Goal: Task Accomplishment & Management: Complete application form

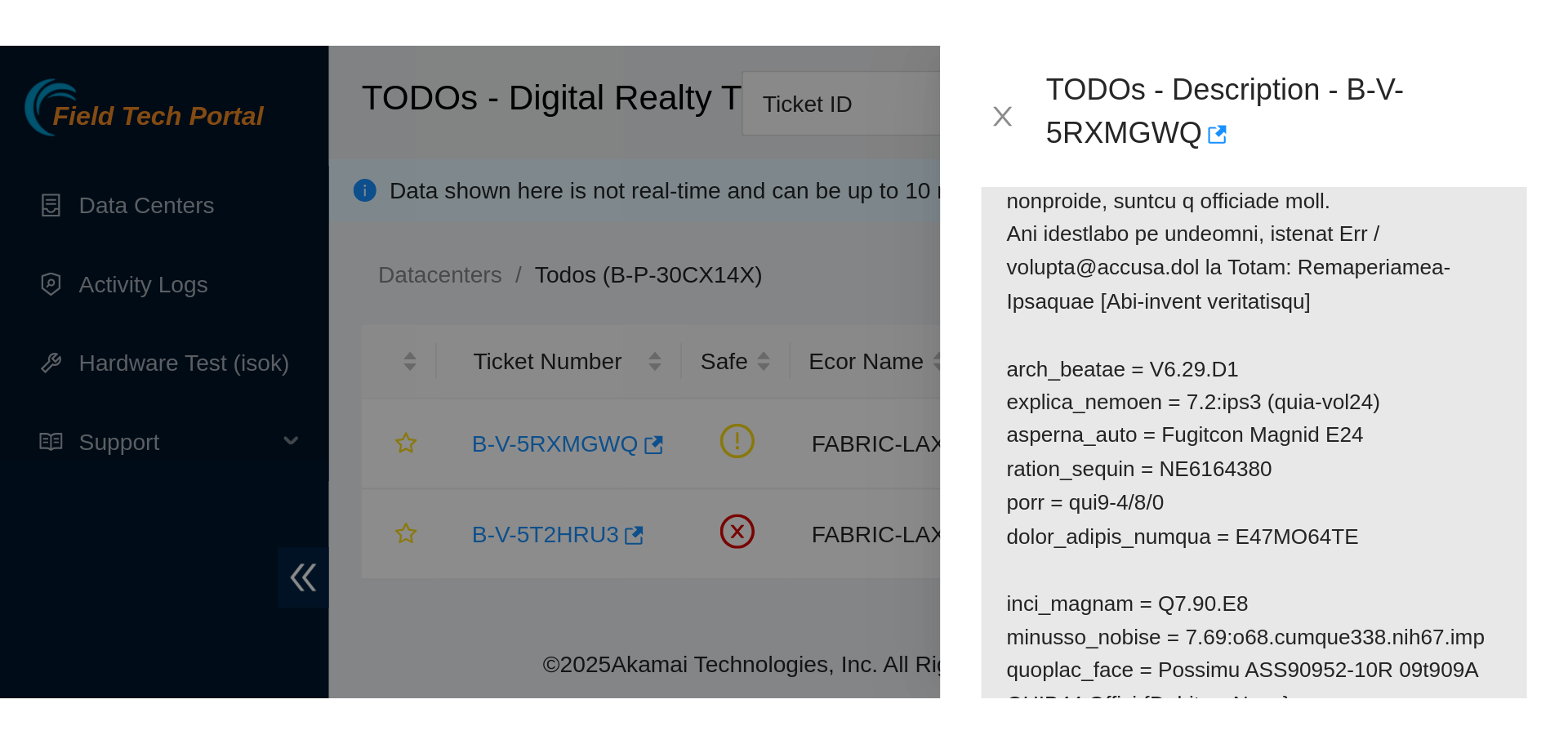
scroll to position [327, 0]
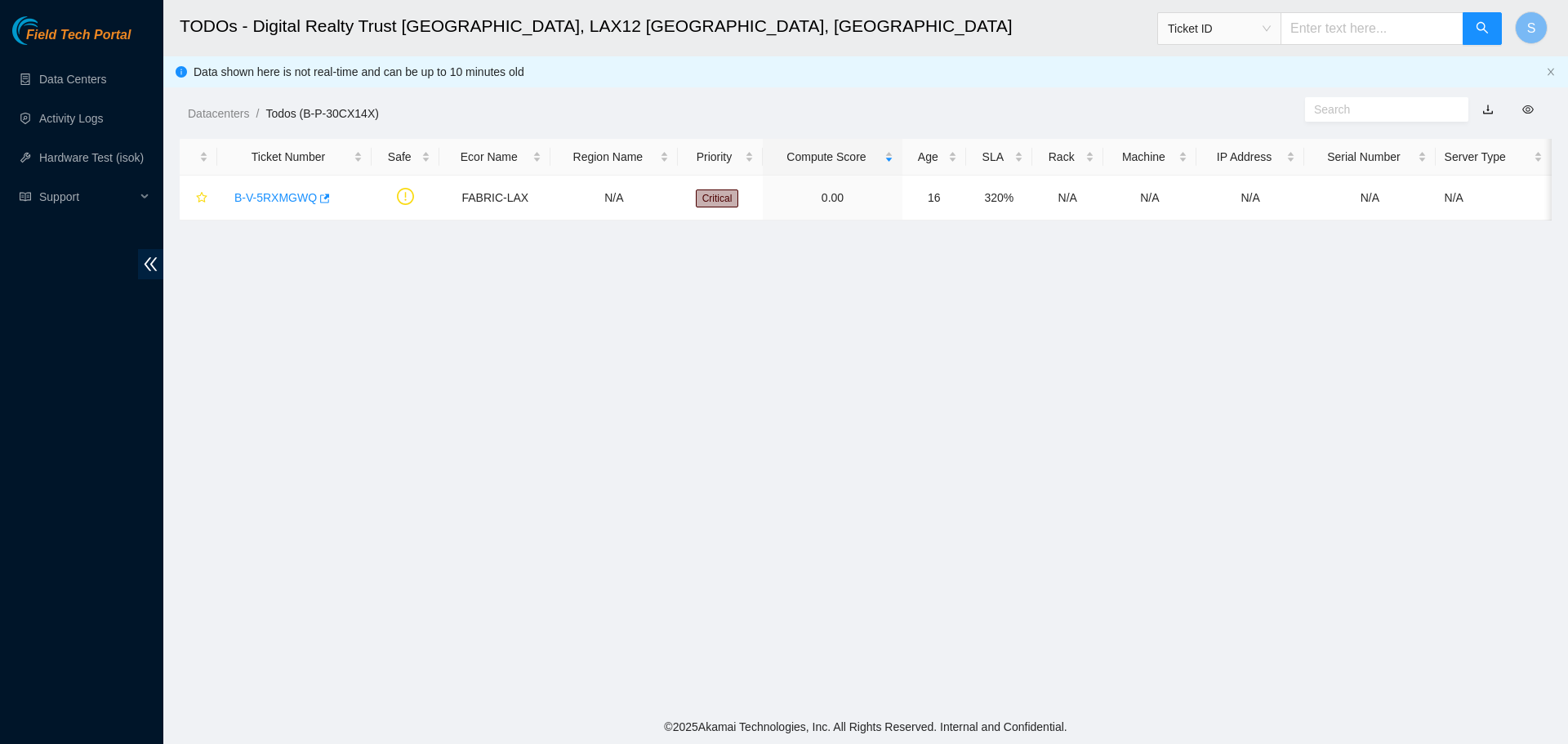
click at [1095, 427] on main "TODOs - Digital Realty Trust USA, LAX12 El Segundo, CA Ticket ID S Data shown h…" at bounding box center [866, 354] width 1405 height 710
click at [278, 195] on link "B-V-5RXMGWQ" at bounding box center [276, 197] width 82 height 13
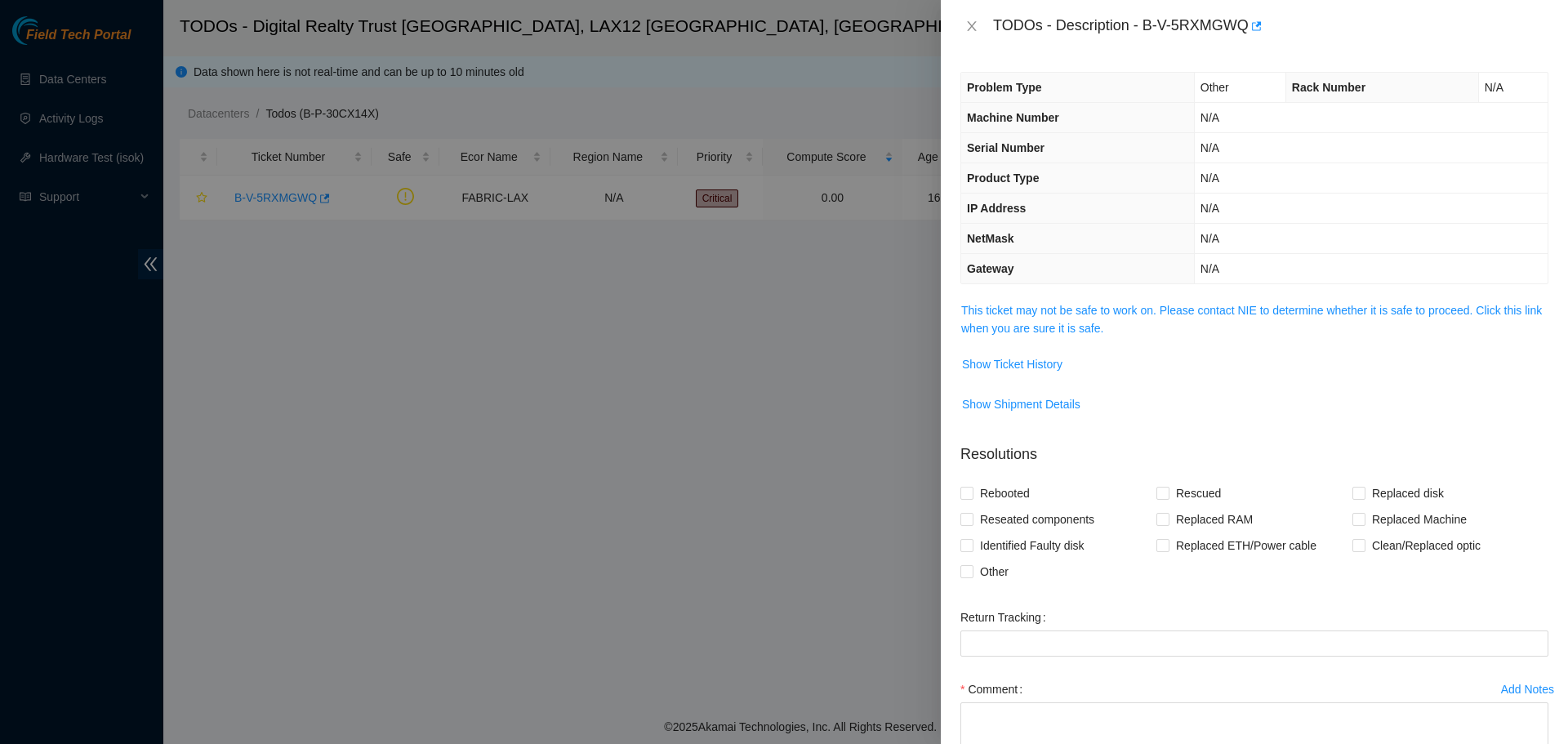
click at [1109, 294] on div "Problem Type Other Rack Number N/A Machine Number N/A Serial Number N/A Product…" at bounding box center [1255, 398] width 628 height 692
click at [1120, 316] on link "This ticket may not be safe to work on. Please contact NIE to determine whether…" at bounding box center [1252, 319] width 580 height 31
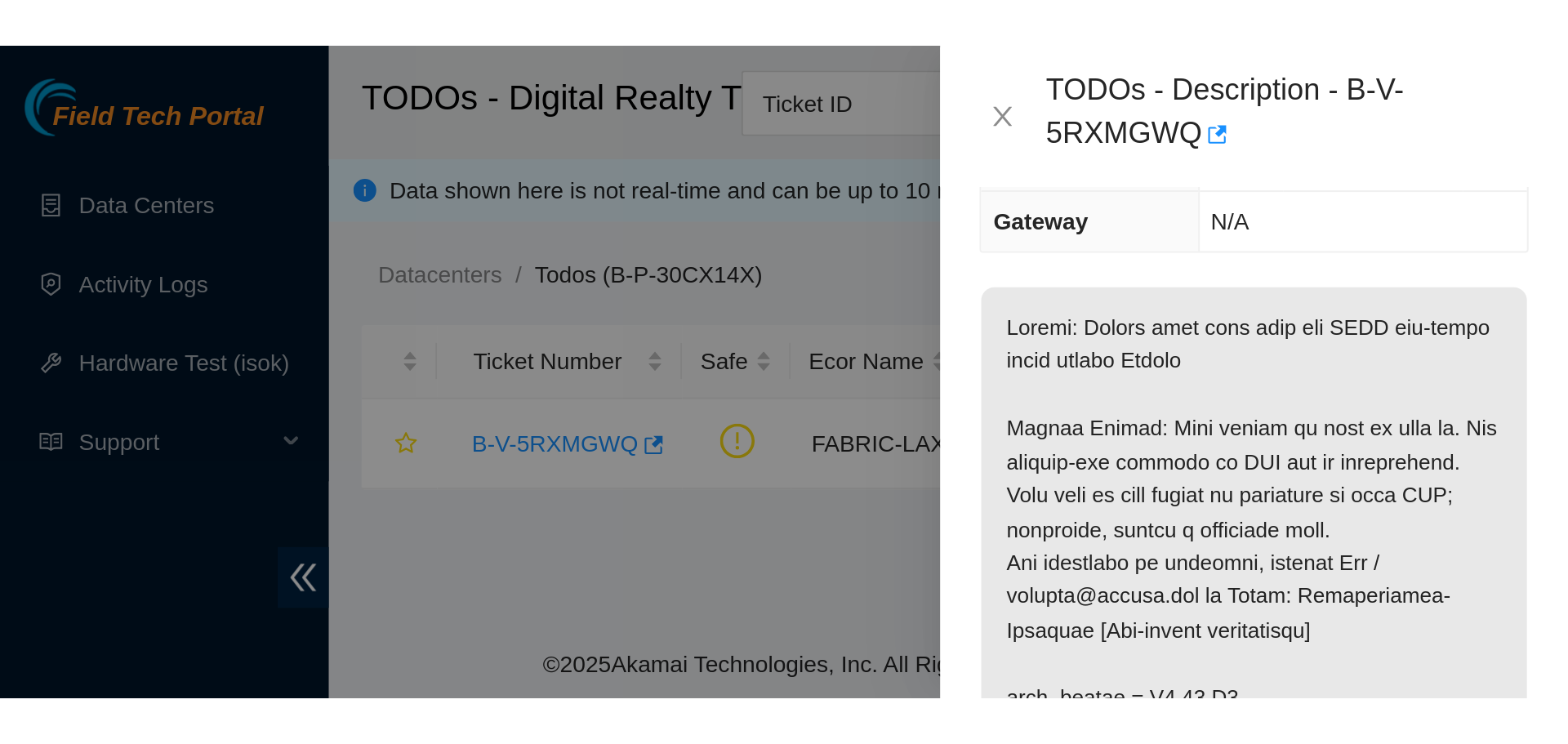
scroll to position [163, 0]
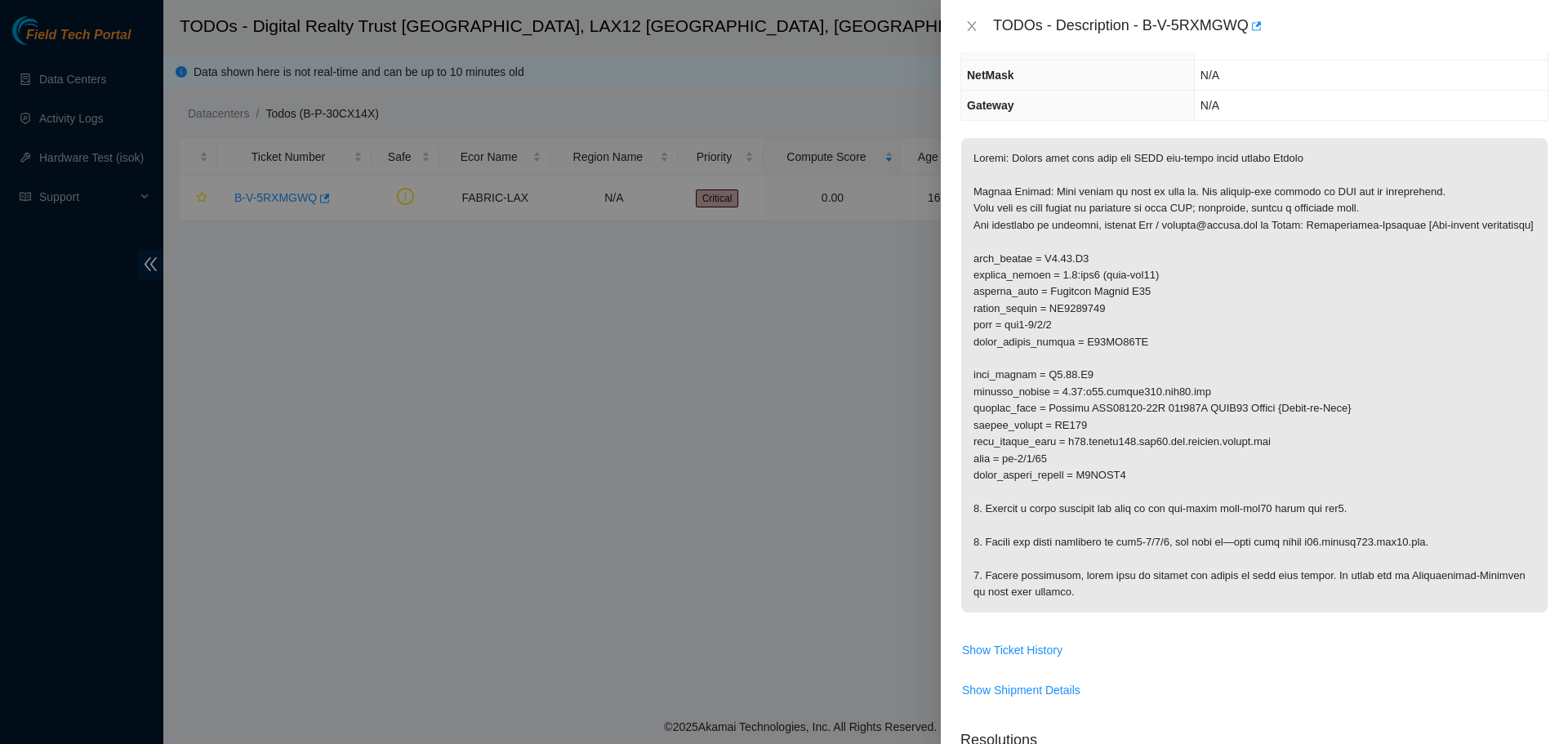
click at [959, 21] on div "TODOs - Description - B-V-5RXMGWQ" at bounding box center [1255, 26] width 628 height 52
click at [960, 21] on div "TODOs - Description - B-V-5RXMGWQ" at bounding box center [1255, 26] width 628 height 52
click at [968, 22] on icon "close" at bounding box center [971, 26] width 9 height 9
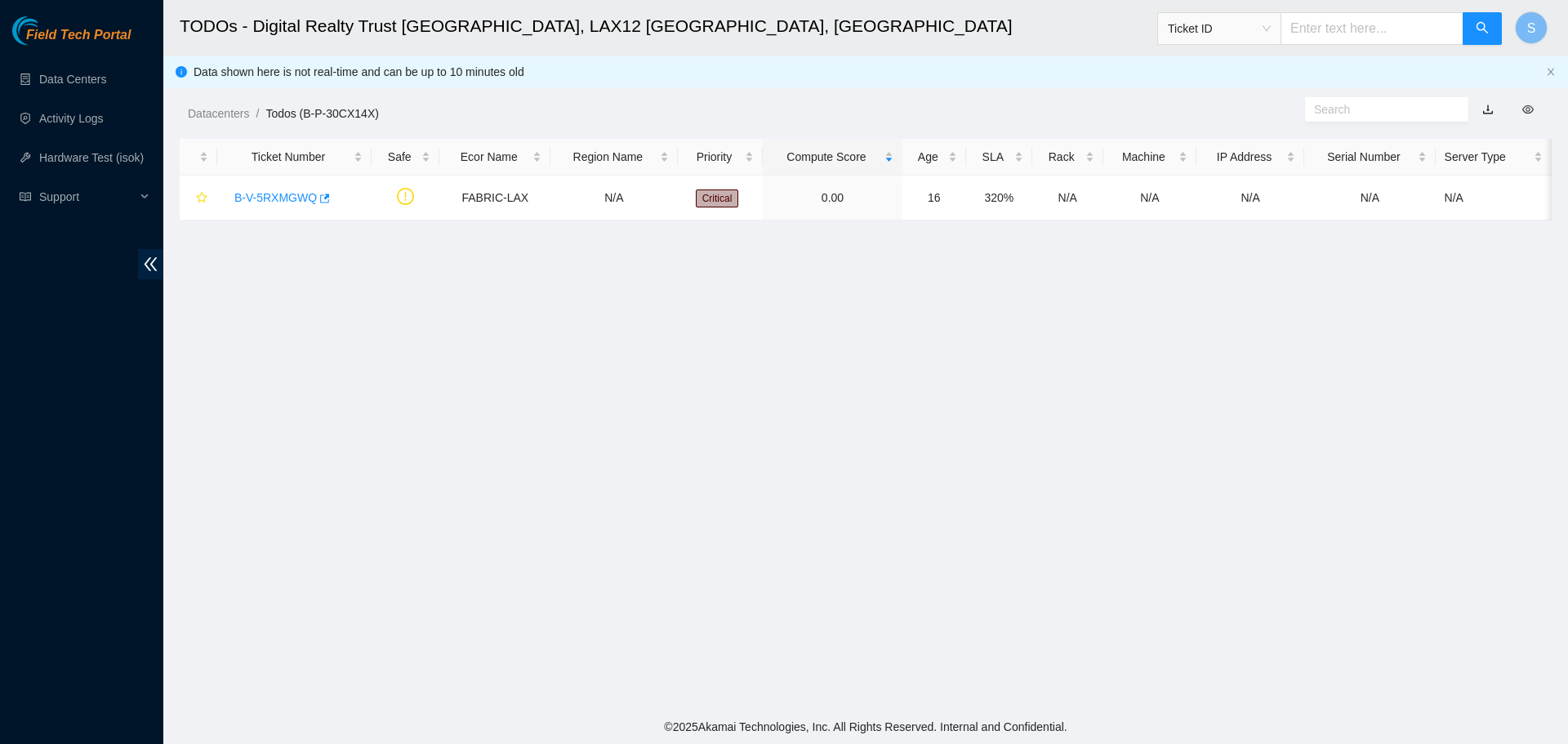
scroll to position [217, 0]
click at [294, 183] on td "B-V-5RXMGWQ" at bounding box center [295, 198] width 155 height 45
click at [293, 203] on link "B-V-5RXMGWQ" at bounding box center [276, 197] width 82 height 13
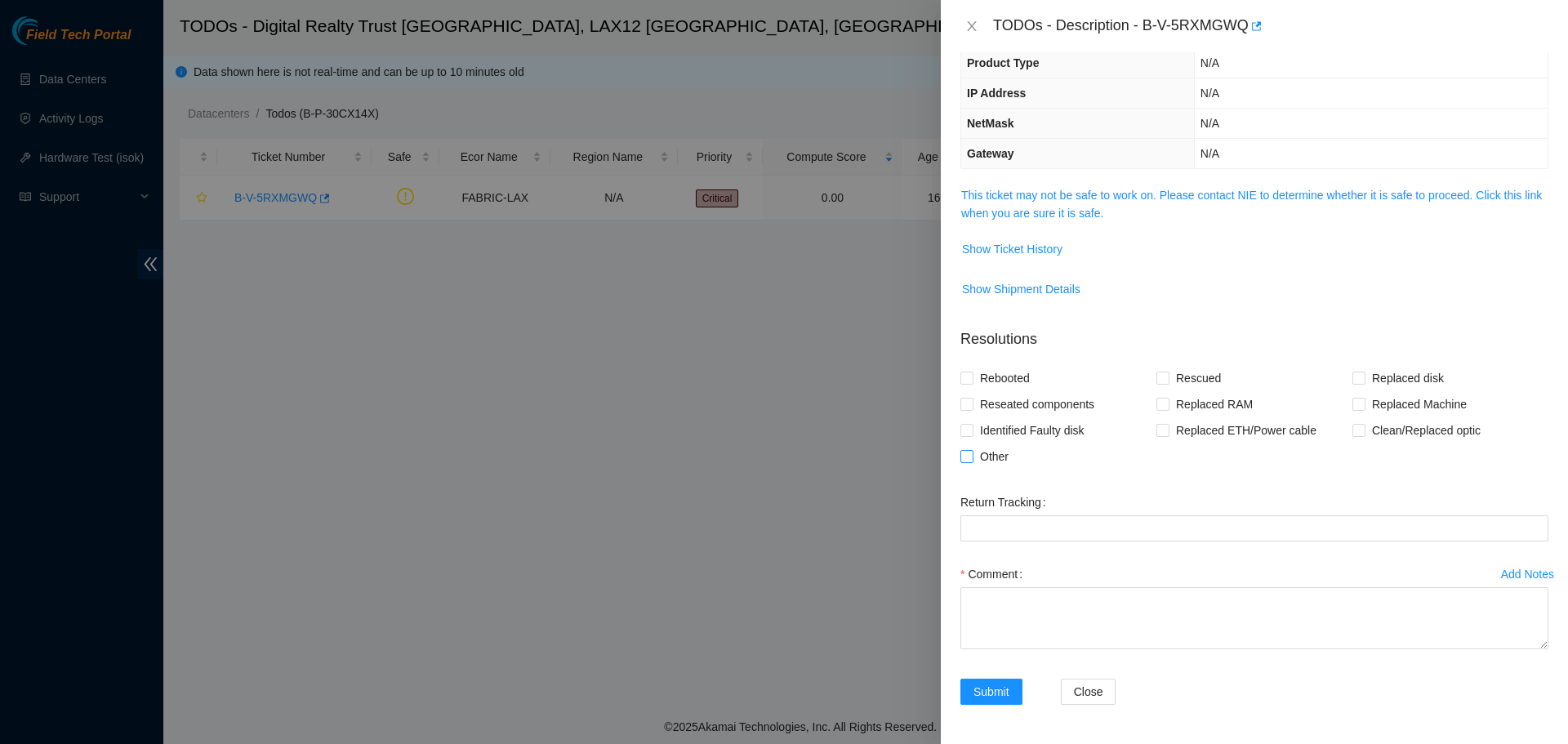
click at [978, 457] on span "Other" at bounding box center [994, 457] width 42 height 26
click at [972, 457] on input "Other" at bounding box center [966, 455] width 11 height 11
checkbox input "true"
click at [1166, 620] on textarea "Comment" at bounding box center [1255, 618] width 588 height 62
type textarea "P"
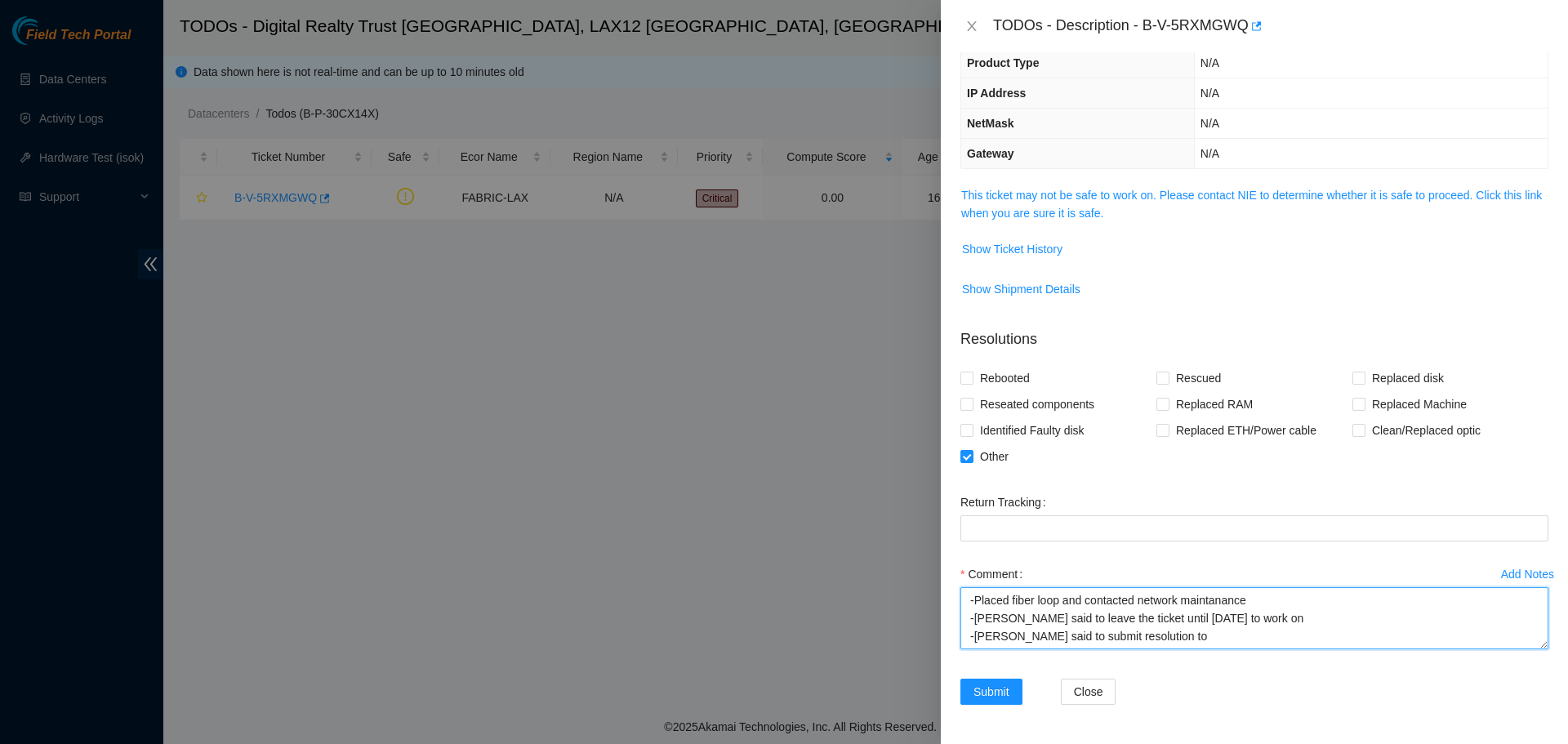
click at [1256, 646] on textarea "-Placed fiber loop and contacted network maintanance -Ashley said to leave the …" at bounding box center [1255, 618] width 588 height 62
click at [1278, 624] on textarea "-Placed fiber loop and contacted network maintanance -Ashley said to leave the …" at bounding box center [1255, 618] width 588 height 62
type textarea "-Placed fiber loop and contacted network maintanance -Ashley said to leave the …"
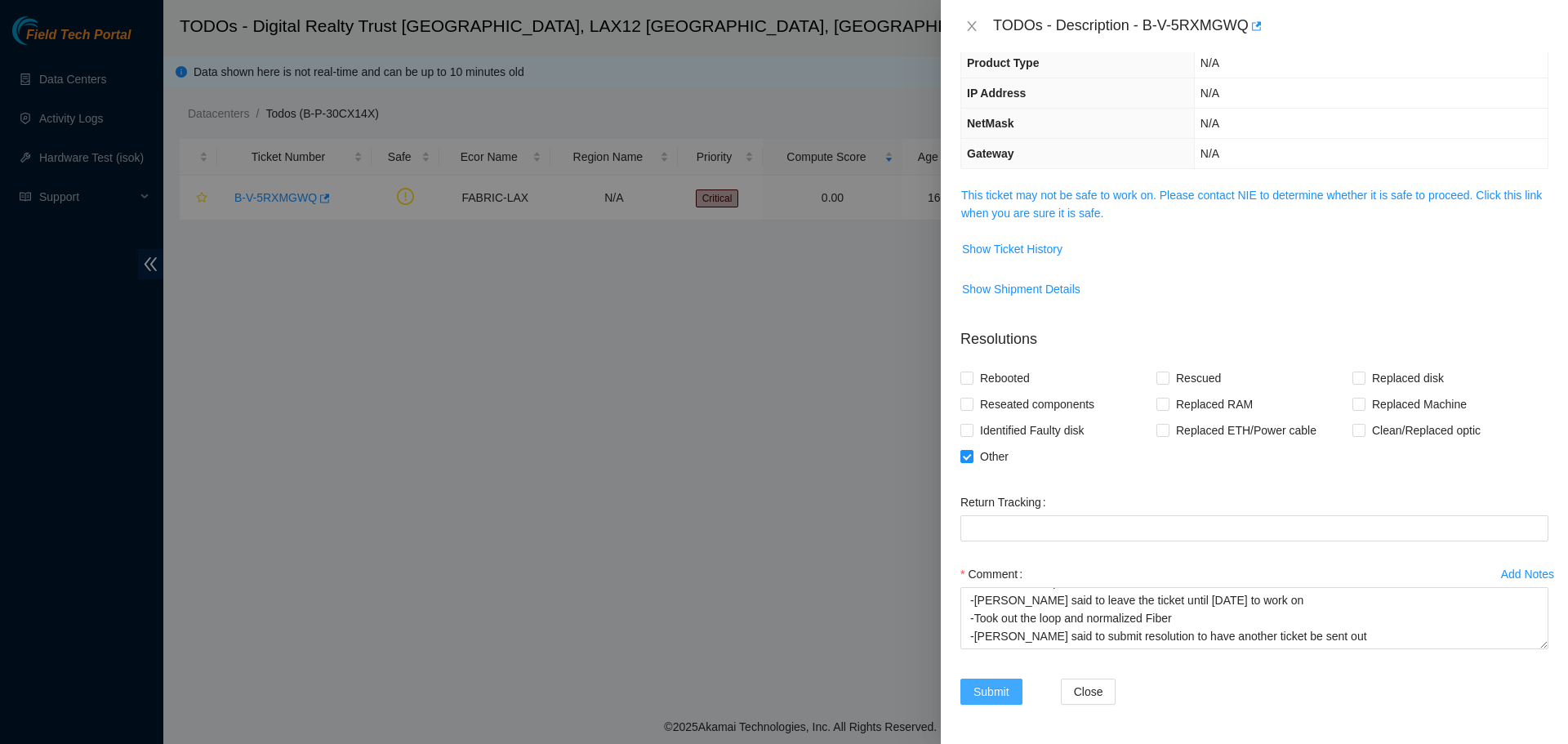
click at [997, 693] on span "Submit" at bounding box center [992, 691] width 36 height 18
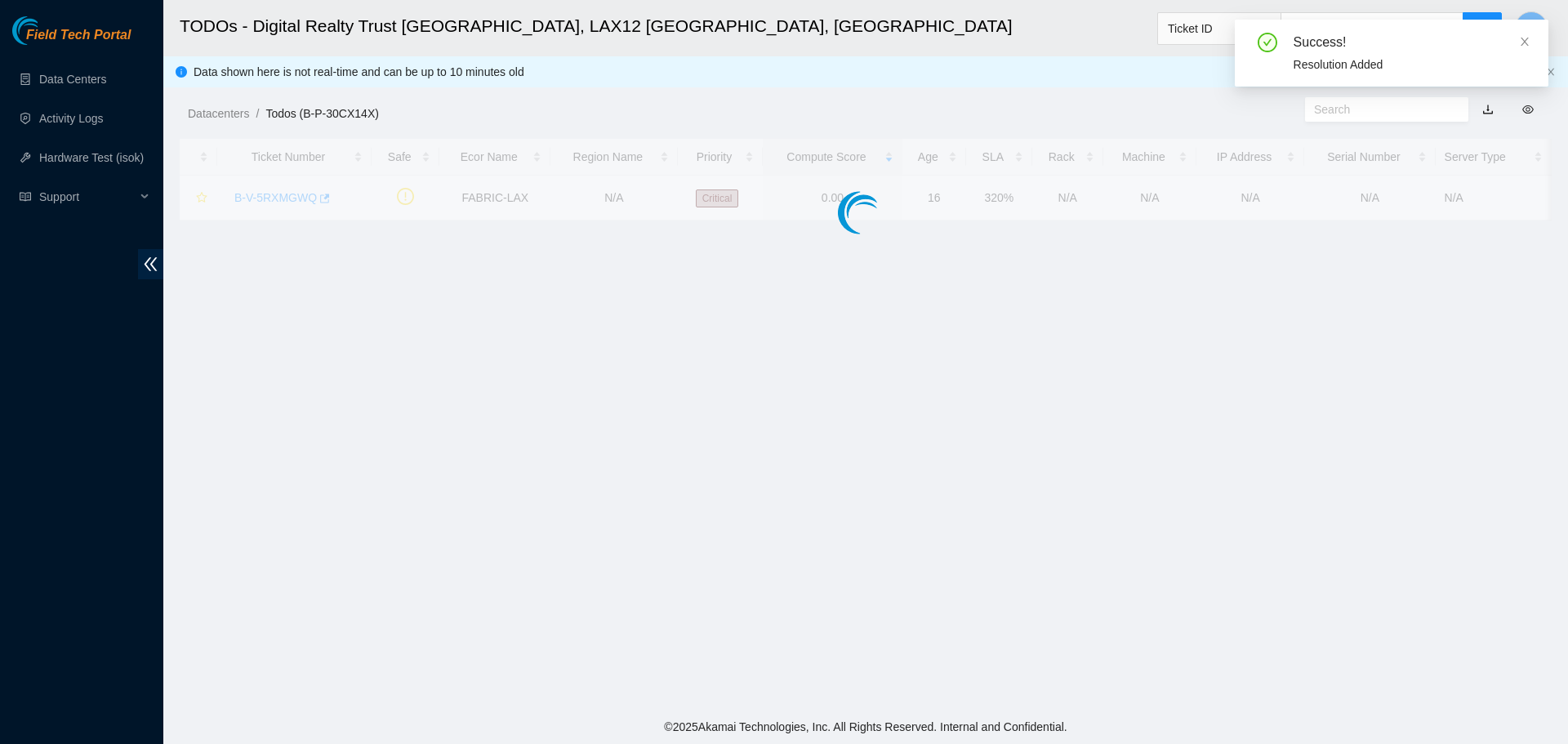
scroll to position [169, 0]
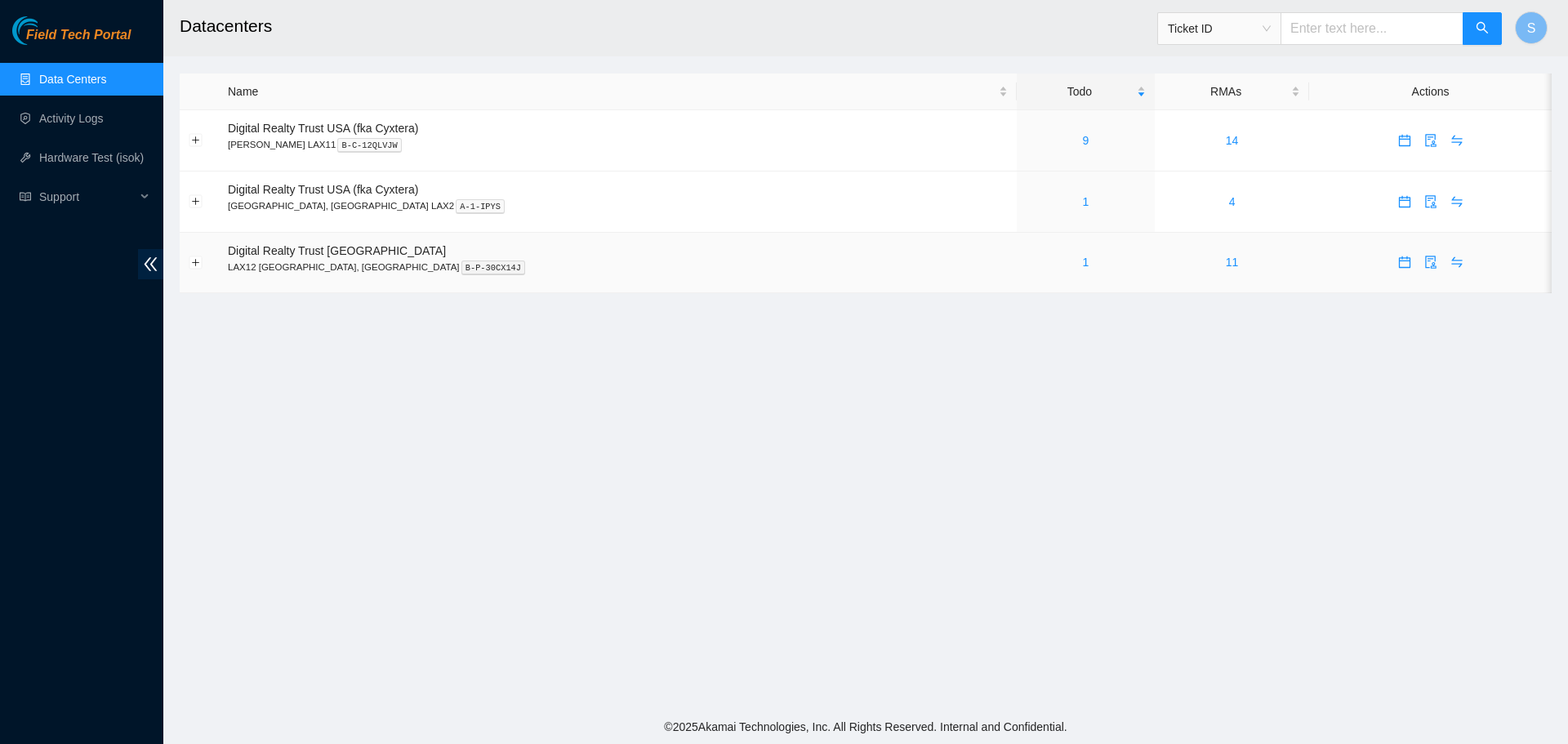
click at [1026, 263] on div "1" at bounding box center [1086, 262] width 120 height 18
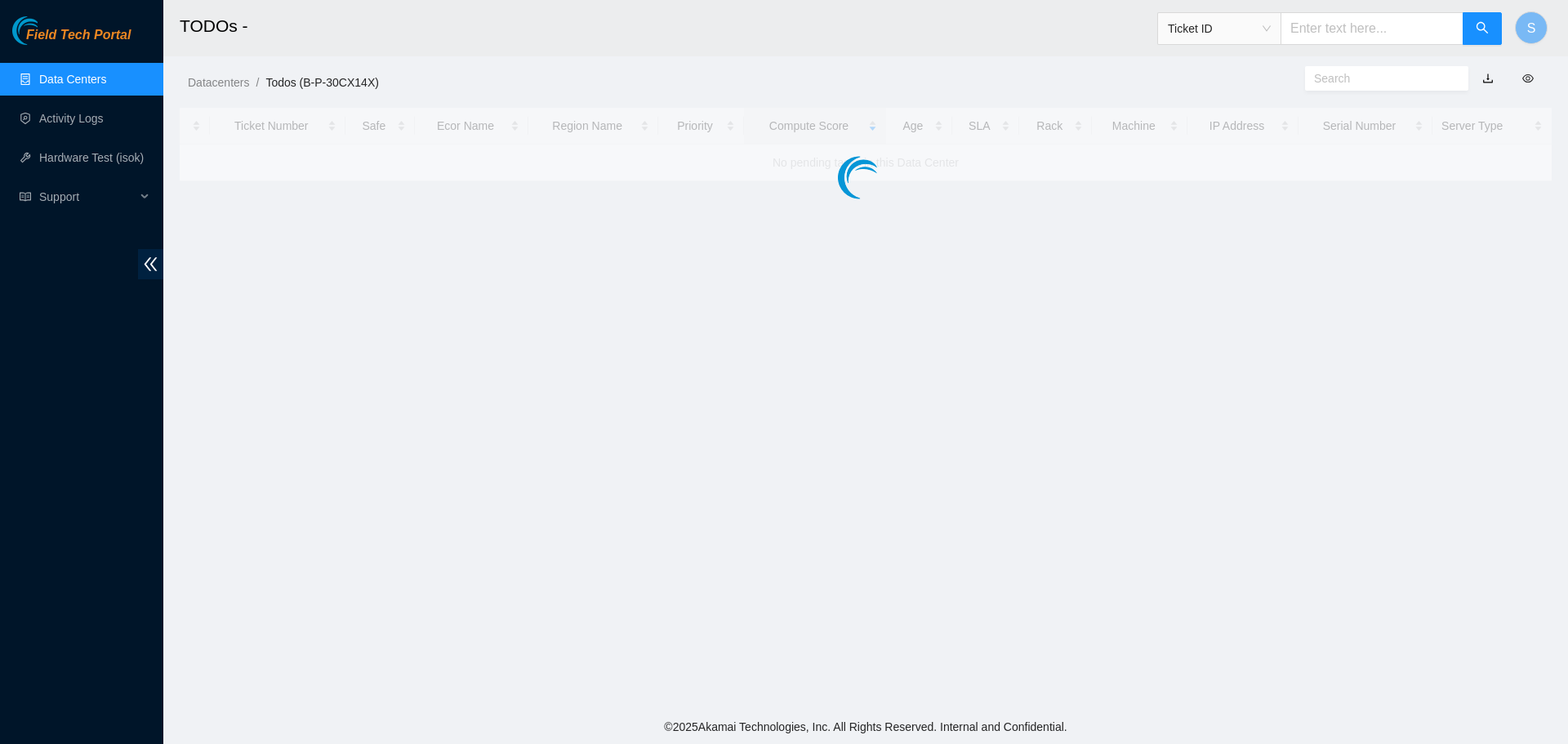
click at [974, 263] on main "TODOs - Ticket ID S Datacenters / Todos (B-P-30CX14X) / Ticket Number Safe Ecor…" at bounding box center [866, 354] width 1405 height 710
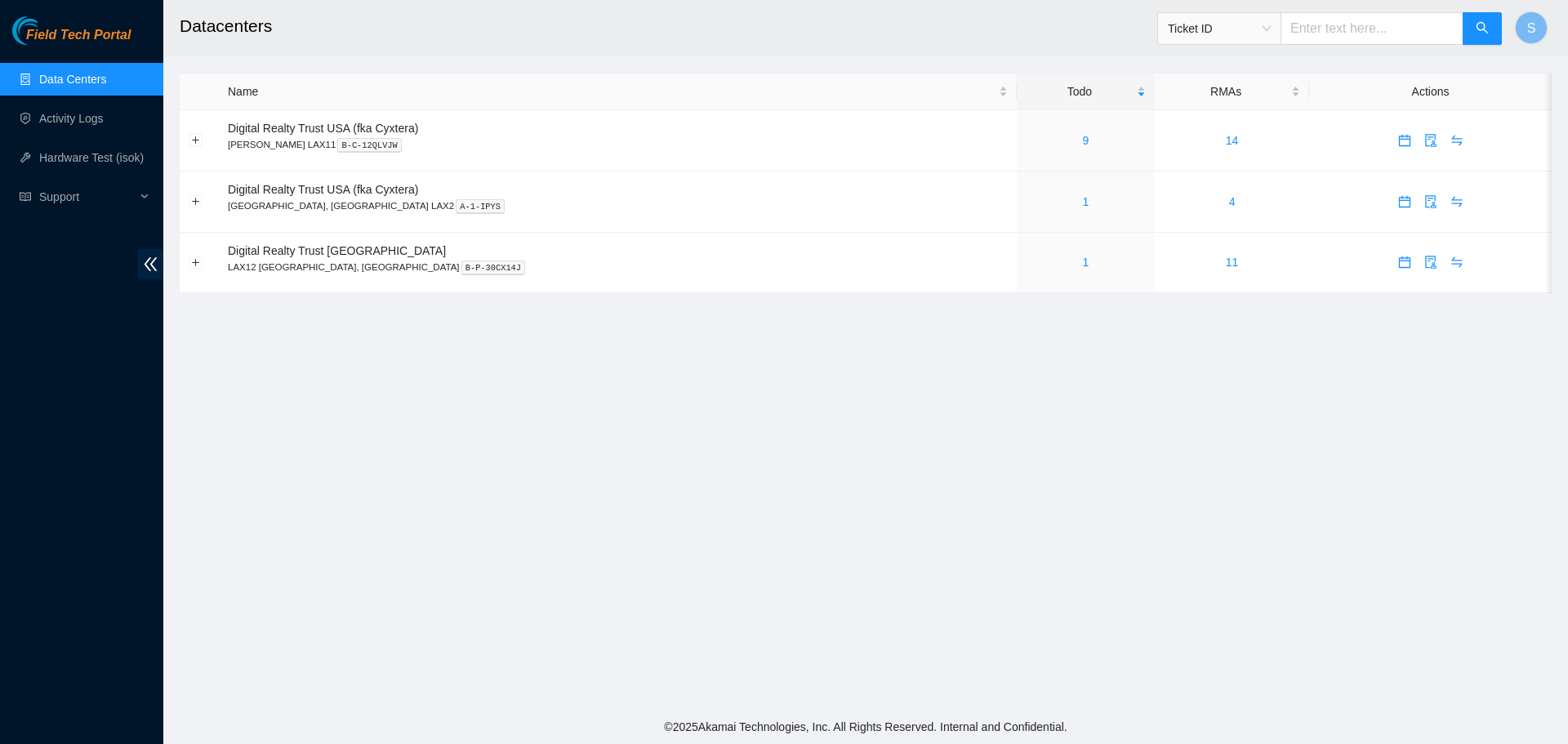
click at [106, 78] on link "Data Centers" at bounding box center [73, 79] width 67 height 13
